Goal: Find specific page/section: Find specific page/section

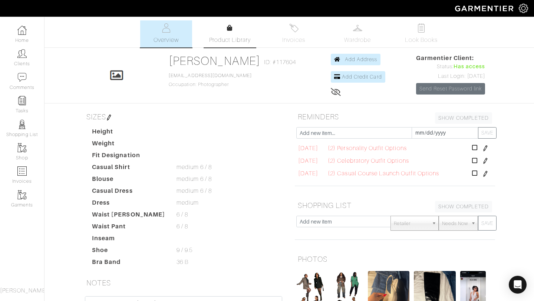
click at [236, 27] on link "Product Library" at bounding box center [230, 34] width 52 height 21
click at [356, 26] on img at bounding box center [357, 27] width 9 height 9
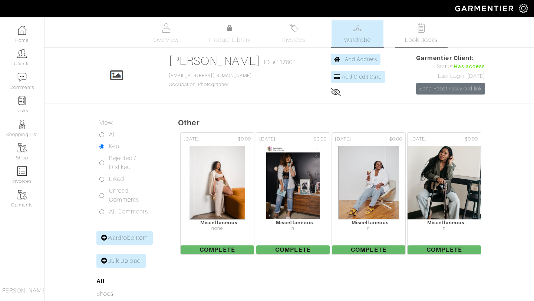
click at [409, 28] on link "Look Books" at bounding box center [421, 33] width 52 height 27
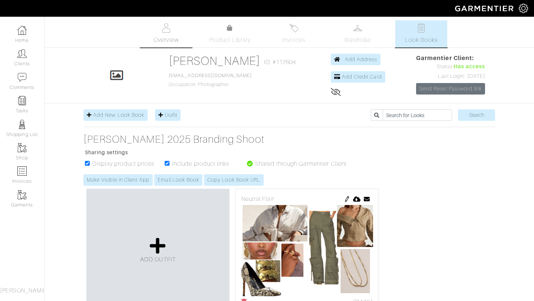
click at [174, 38] on span "Overview" at bounding box center [165, 40] width 25 height 9
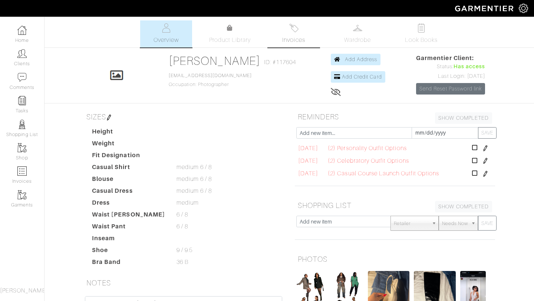
click at [285, 30] on link "Invoices" at bounding box center [294, 33] width 52 height 27
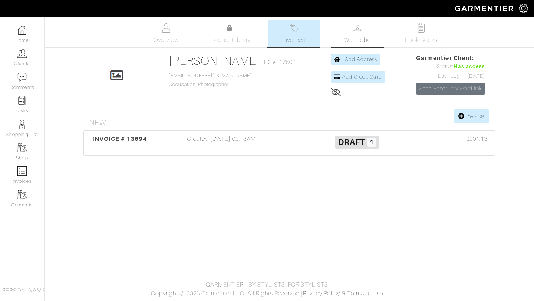
click at [340, 39] on link "Wardrobe" at bounding box center [357, 33] width 52 height 27
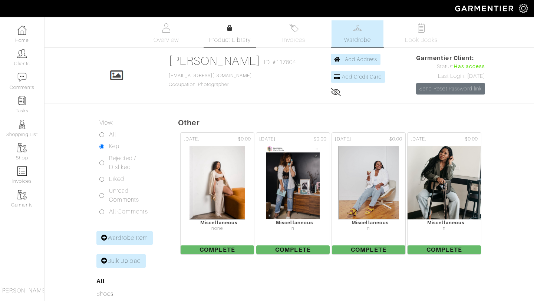
click at [216, 33] on link "Product Library" at bounding box center [230, 34] width 52 height 21
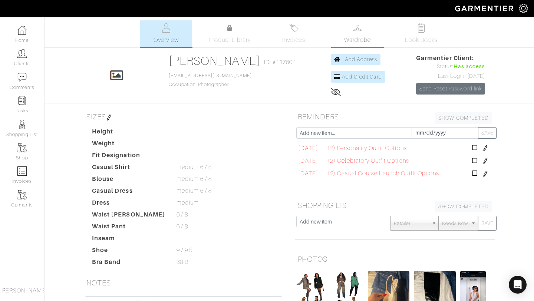
click at [357, 41] on span "Wardrobe" at bounding box center [357, 40] width 27 height 9
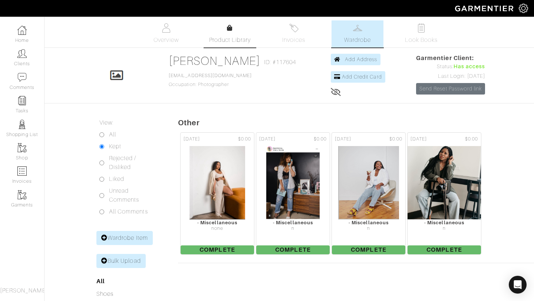
click at [217, 32] on link "Product Library" at bounding box center [230, 34] width 52 height 21
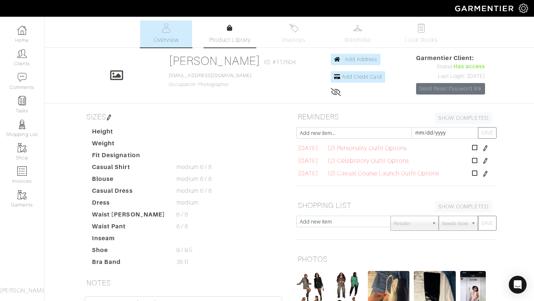
click at [247, 32] on link "Product Library" at bounding box center [230, 34] width 52 height 21
click at [243, 29] on link "Product Library" at bounding box center [230, 34] width 52 height 21
click at [235, 25] on link "Product Library" at bounding box center [230, 34] width 52 height 21
